Goal: Task Accomplishment & Management: Manage account settings

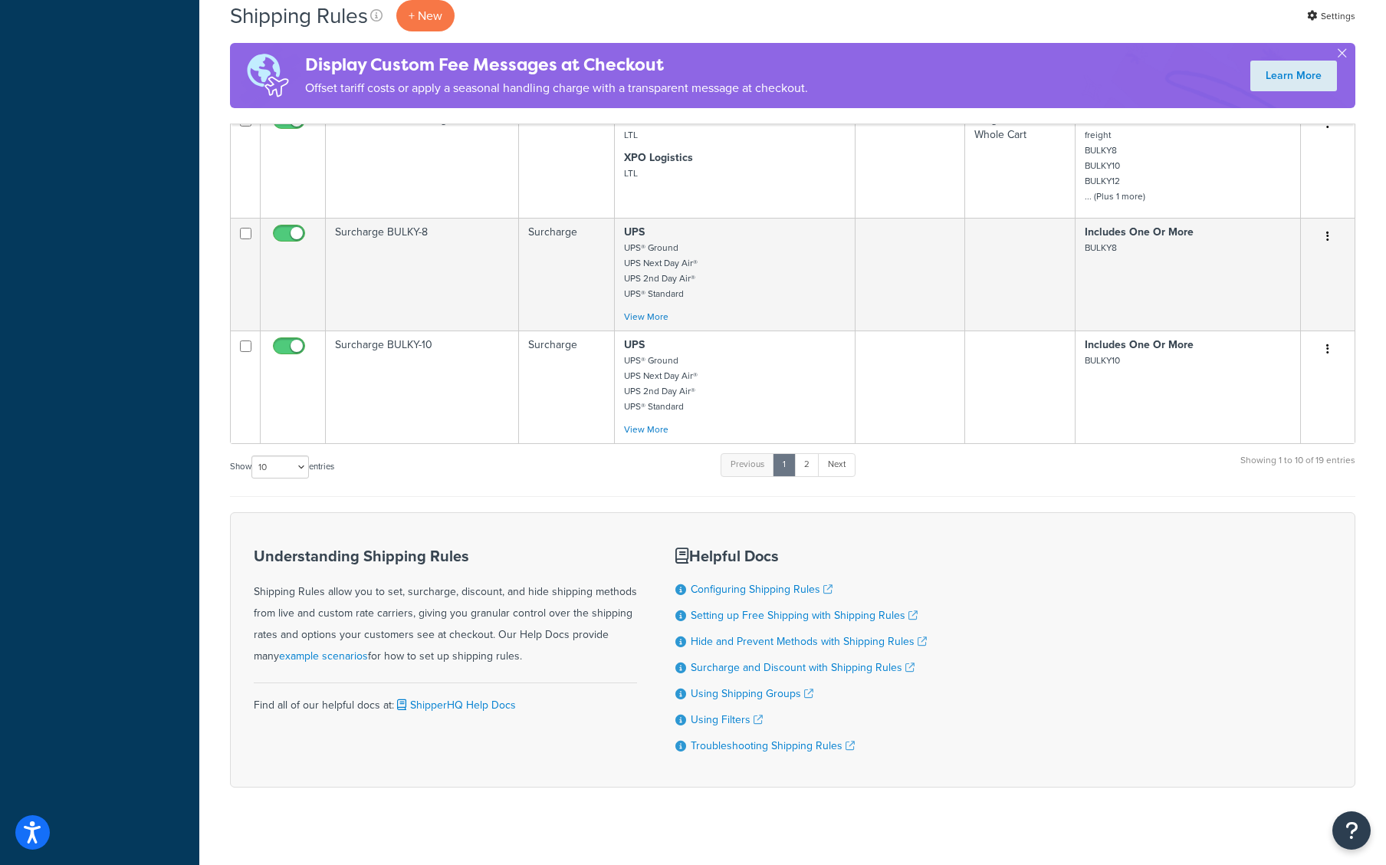
scroll to position [1032, 0]
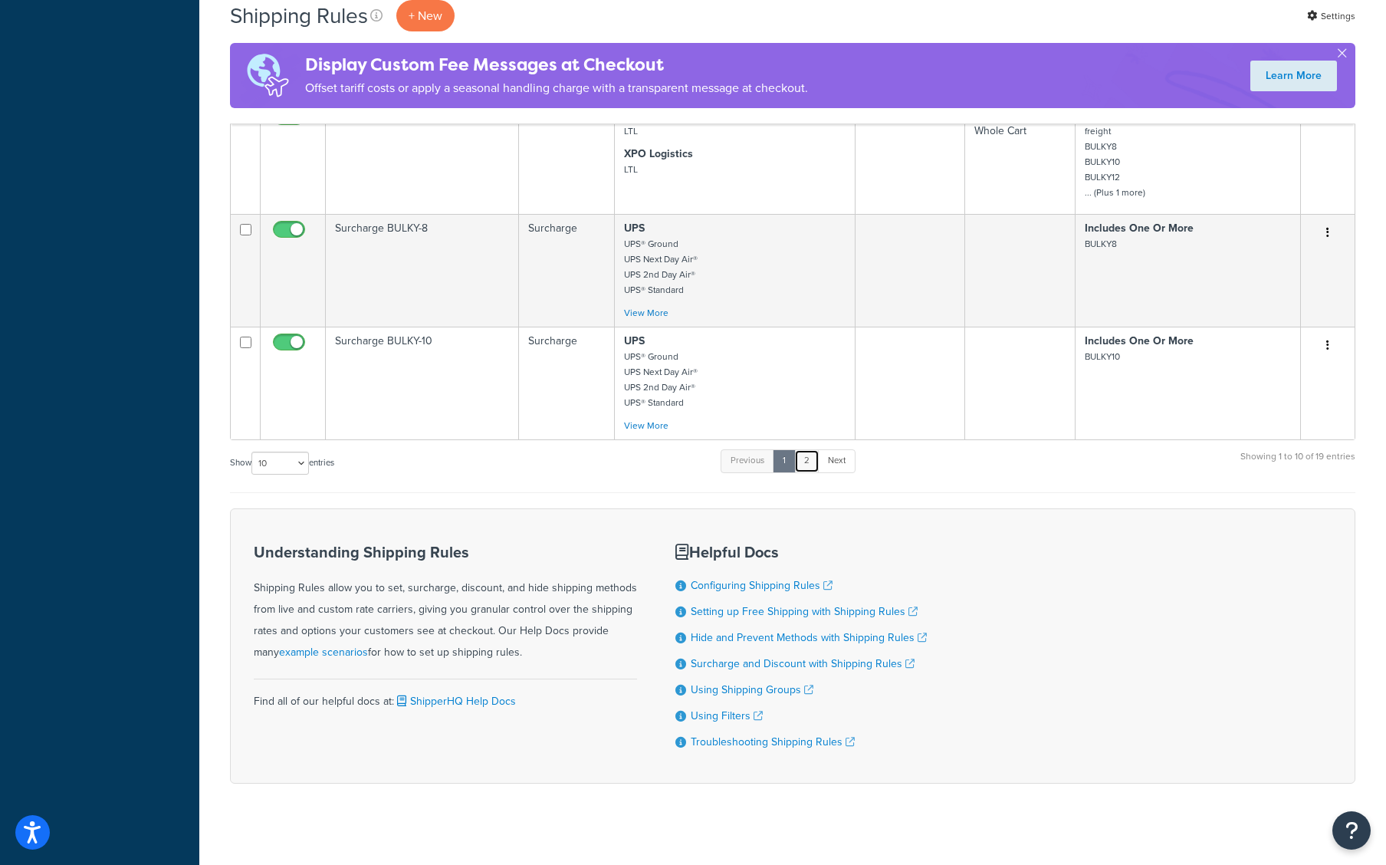
click at [811, 461] on link "2" at bounding box center [806, 460] width 25 height 23
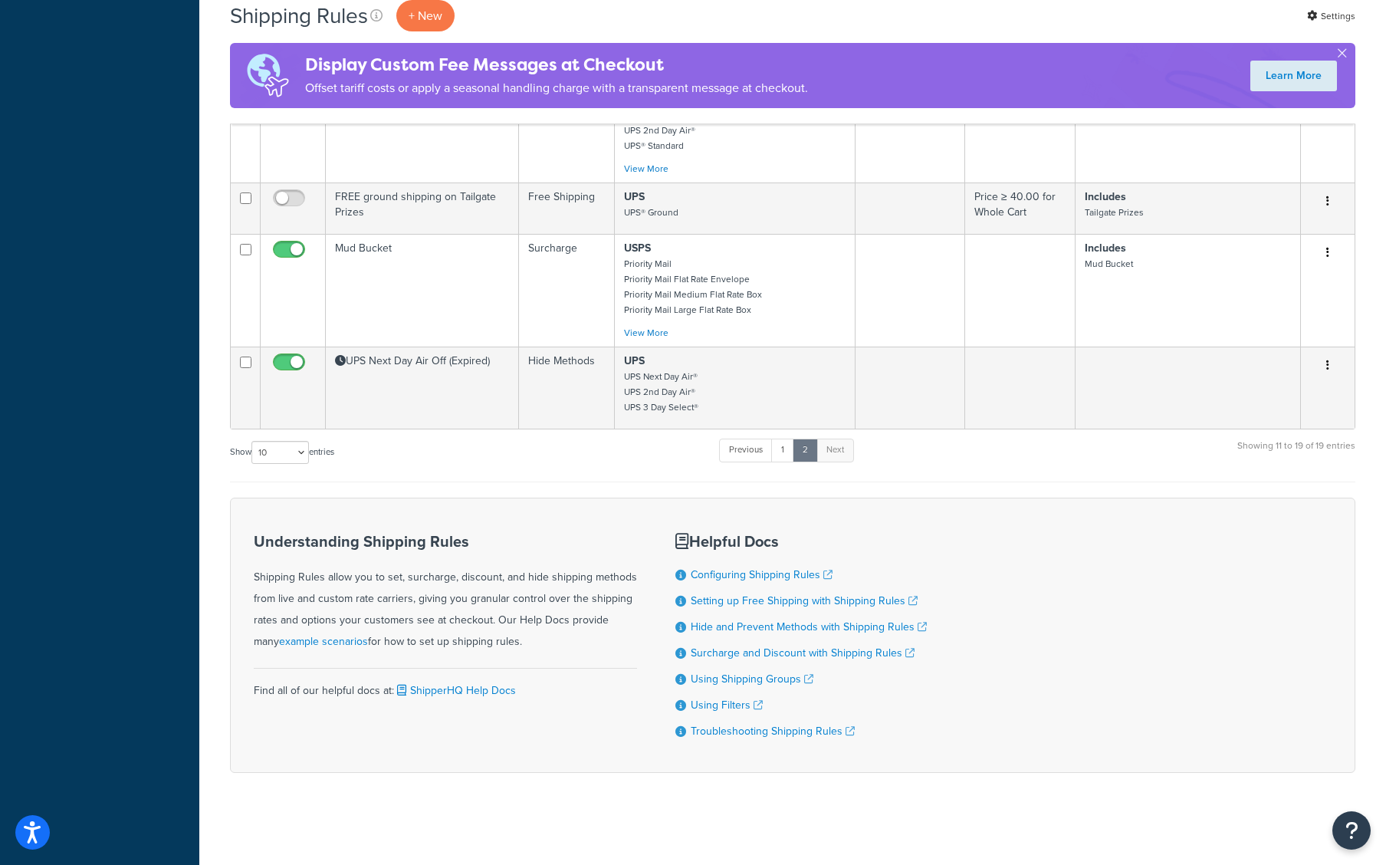
scroll to position [783, 0]
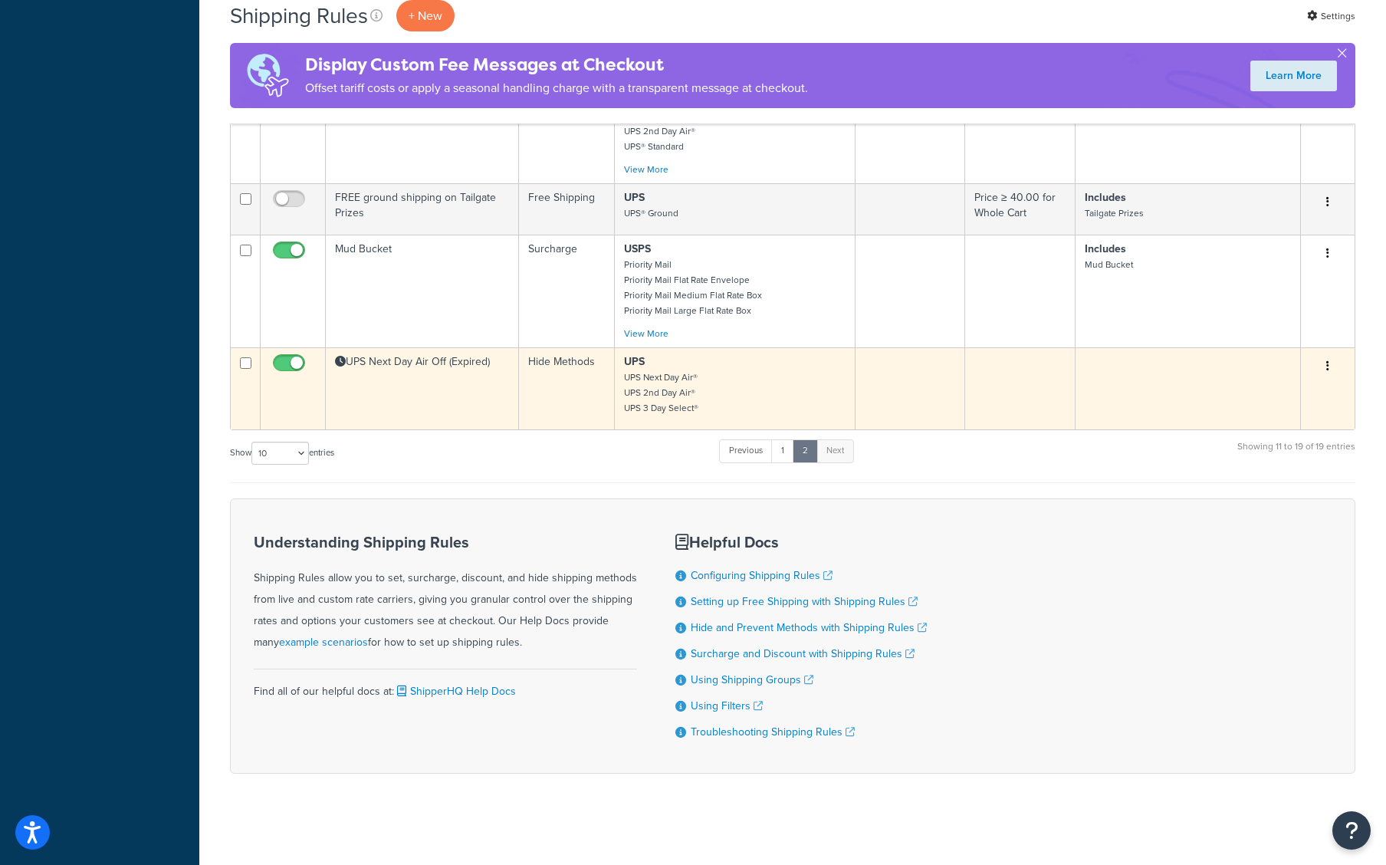
click at [533, 406] on td "Hide Methods" at bounding box center [567, 388] width 96 height 82
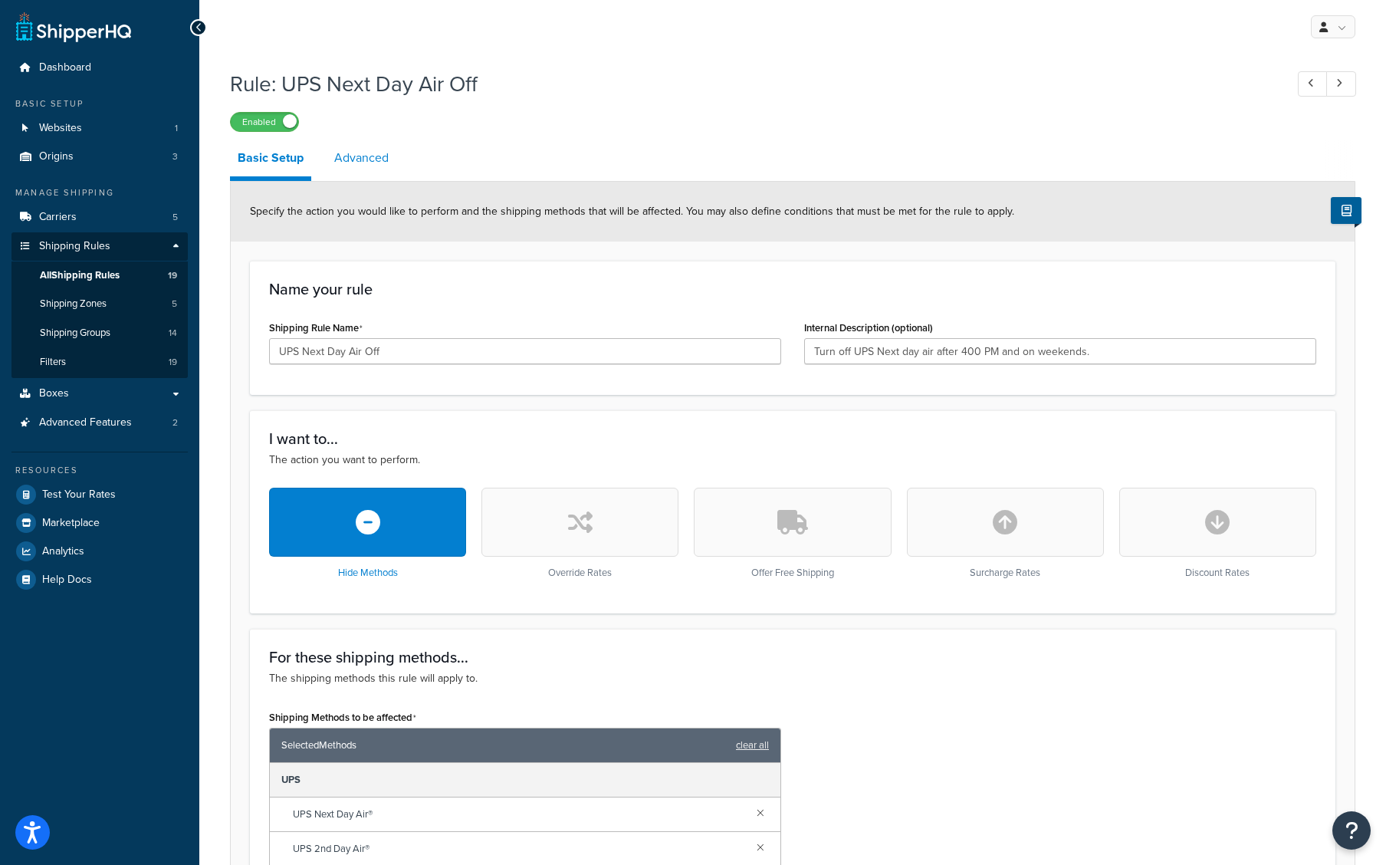
click at [375, 157] on link "Advanced" at bounding box center [362, 158] width 70 height 37
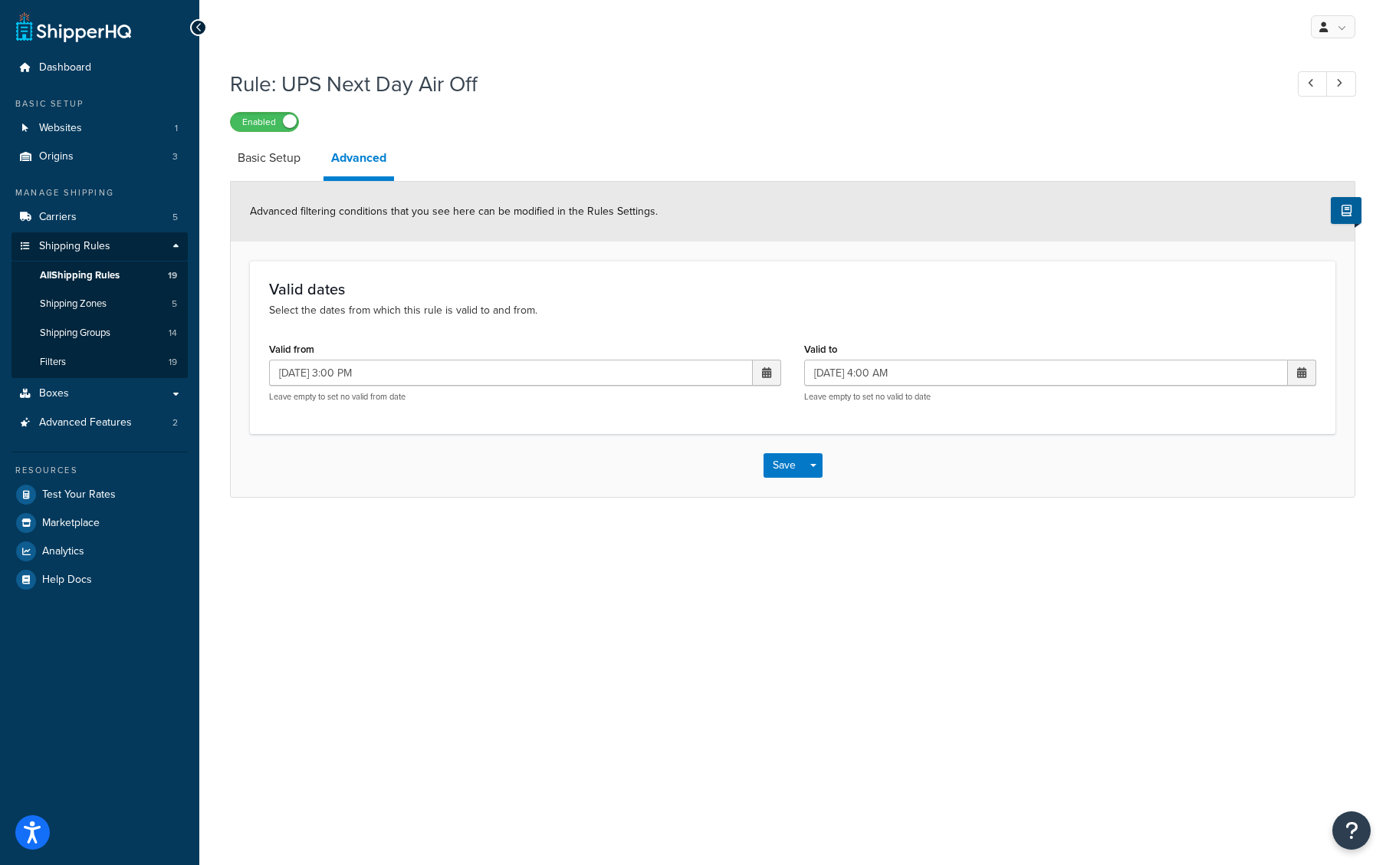
click at [773, 375] on span at bounding box center [767, 373] width 28 height 26
click at [741, 458] on td "5" at bounding box center [737, 448] width 26 height 23
type input "[DATE] 3:00 PM"
click at [1306, 368] on span at bounding box center [1302, 373] width 28 height 26
click at [1158, 473] on td "8" at bounding box center [1168, 471] width 26 height 23
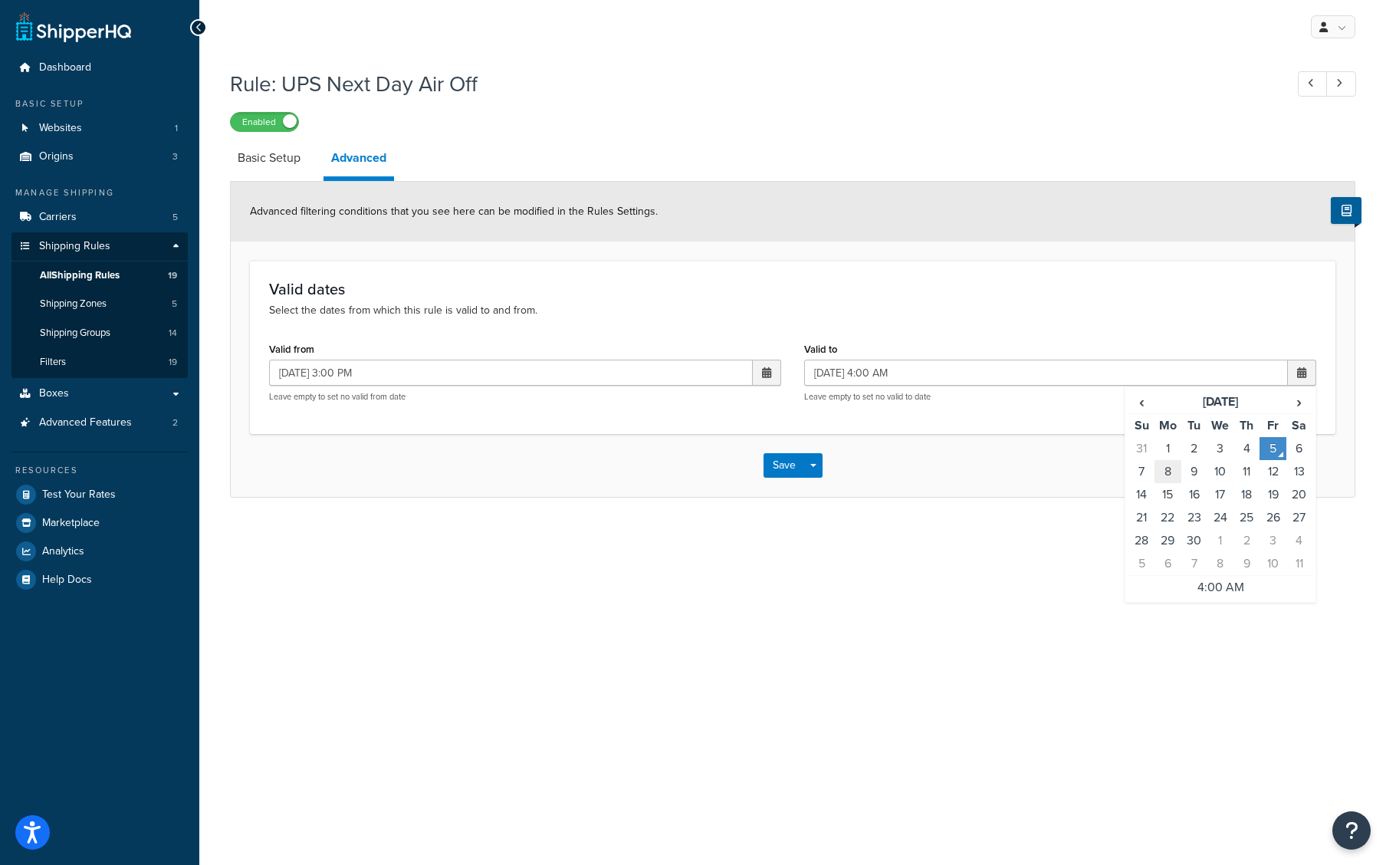
type input "[DATE] 4:00 AM"
click at [780, 466] on button "Save" at bounding box center [784, 465] width 41 height 25
